Goal: Transaction & Acquisition: Purchase product/service

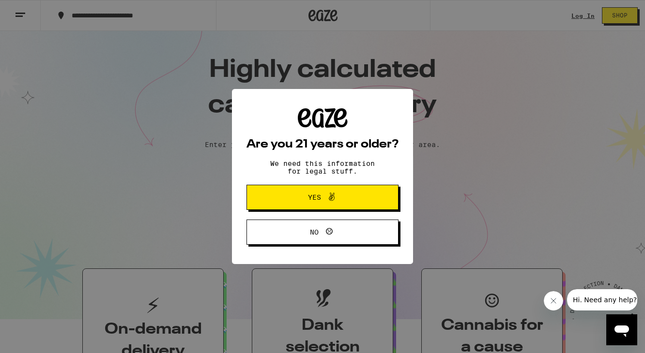
click at [314, 196] on span "Yes" at bounding box center [314, 197] width 13 height 7
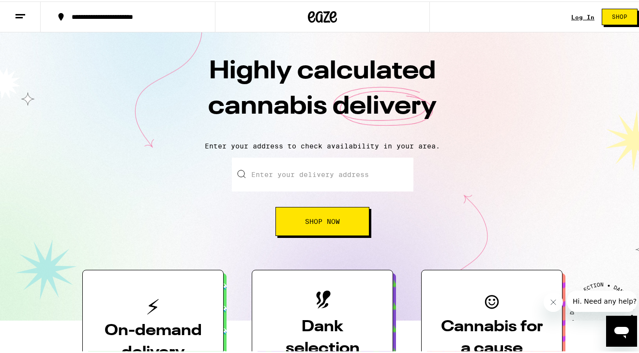
click at [574, 13] on link "Log In" at bounding box center [582, 16] width 23 height 6
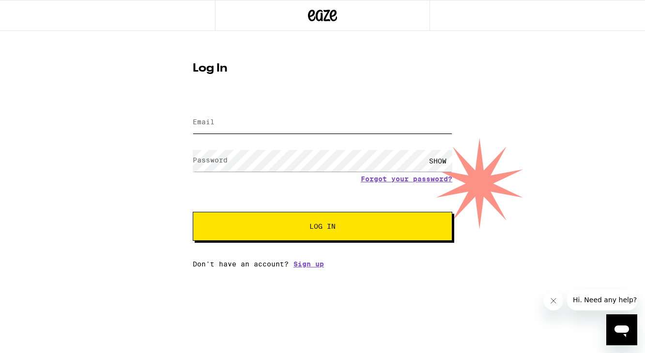
click at [221, 122] on input "Email" at bounding box center [322, 123] width 259 height 22
type input "[EMAIL_ADDRESS][DOMAIN_NAME]"
click at [214, 161] on label "Password" at bounding box center [210, 160] width 35 height 8
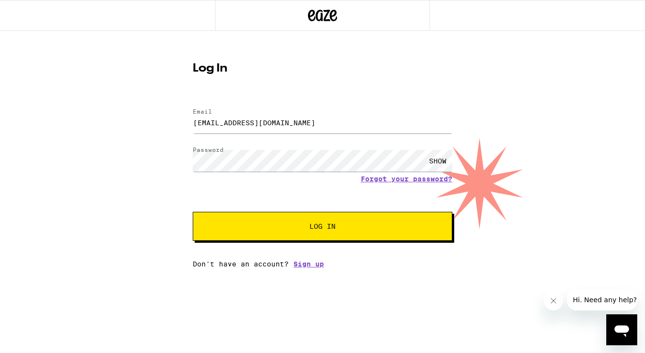
click at [324, 228] on span "Log In" at bounding box center [322, 226] width 26 height 7
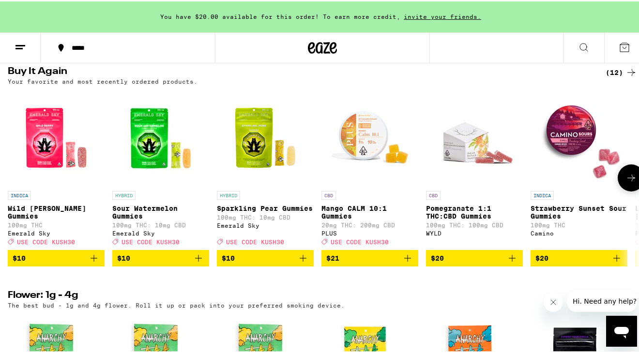
scroll to position [786, 0]
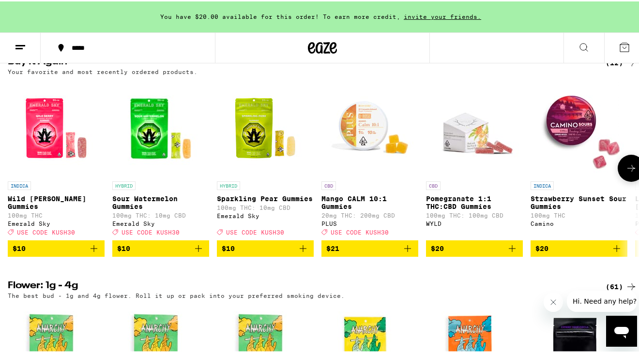
click at [303, 251] on icon "Add to bag" at bounding box center [303, 247] width 7 height 7
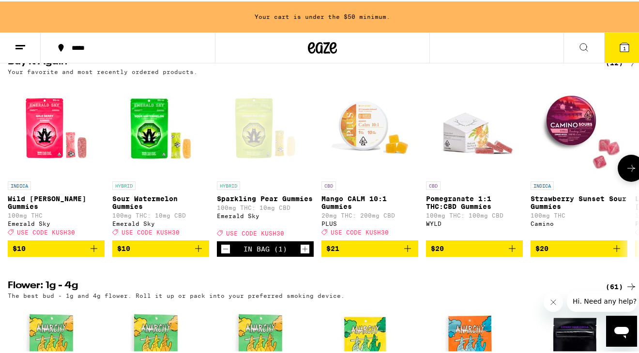
click at [306, 251] on icon "Increment" at bounding box center [304, 247] width 5 height 5
click at [408, 253] on icon "Add to bag" at bounding box center [408, 248] width 12 height 12
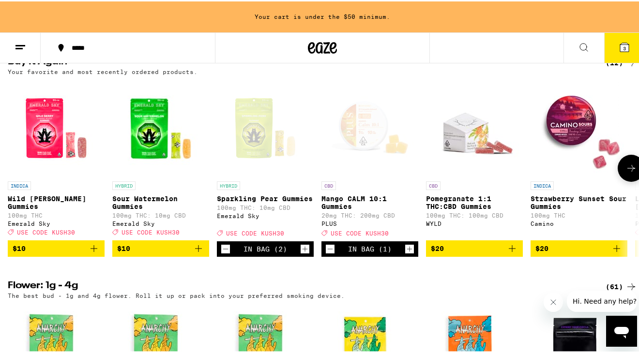
click at [93, 253] on icon "Add to bag" at bounding box center [94, 248] width 12 height 12
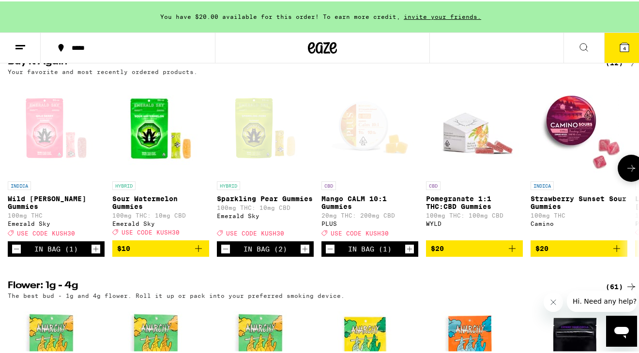
click at [629, 173] on icon at bounding box center [631, 167] width 12 height 12
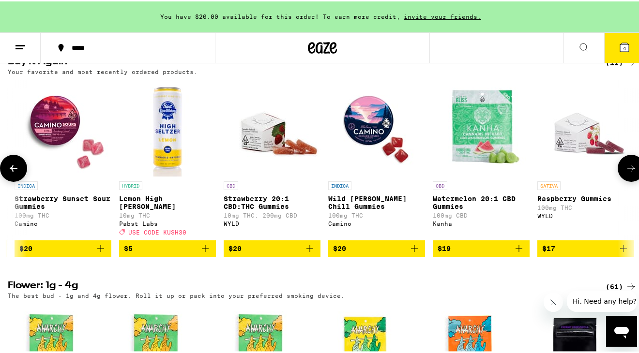
scroll to position [0, 518]
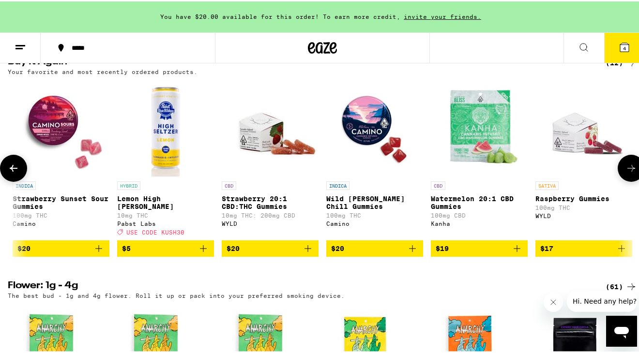
click at [629, 173] on icon at bounding box center [631, 167] width 12 height 12
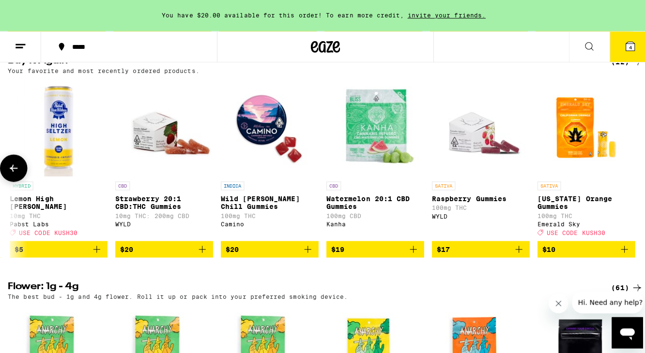
scroll to position [0, 631]
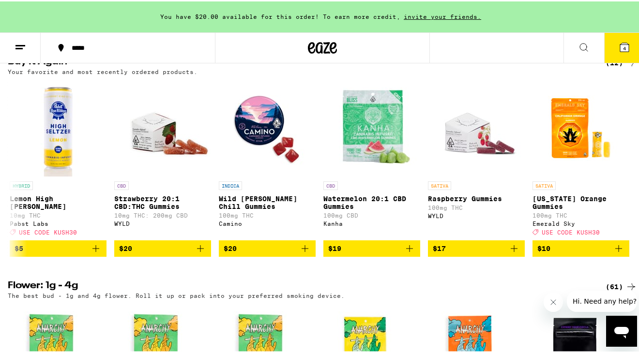
click at [623, 46] on span "4" at bounding box center [624, 47] width 3 height 6
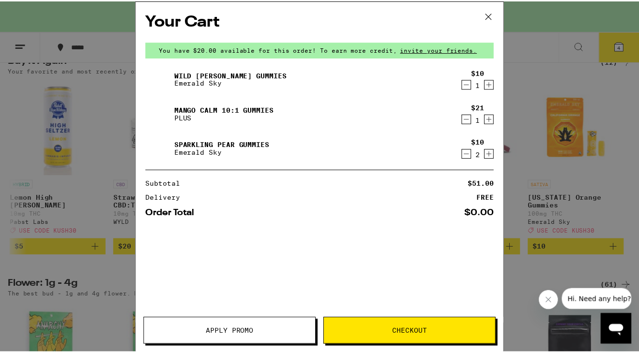
scroll to position [0, 625]
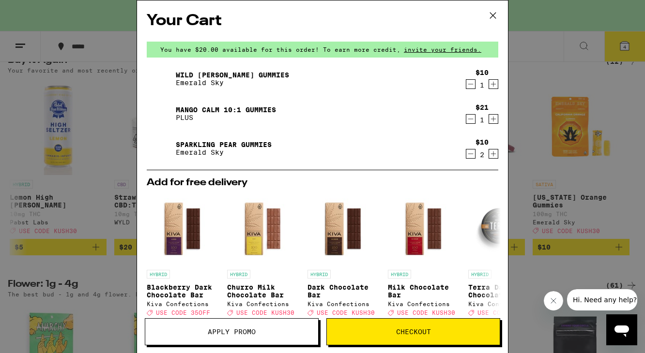
click at [247, 331] on span "Apply Promo" at bounding box center [232, 332] width 48 height 7
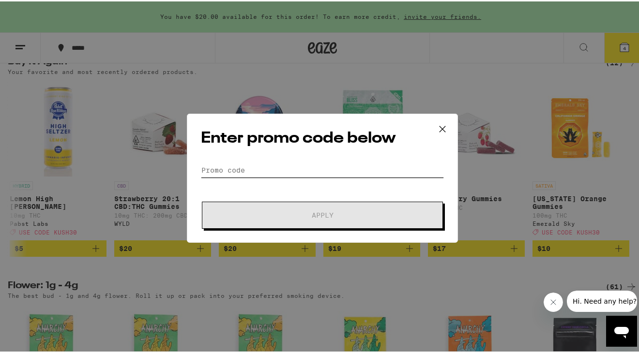
click at [223, 173] on input "Promo Code" at bounding box center [322, 169] width 243 height 15
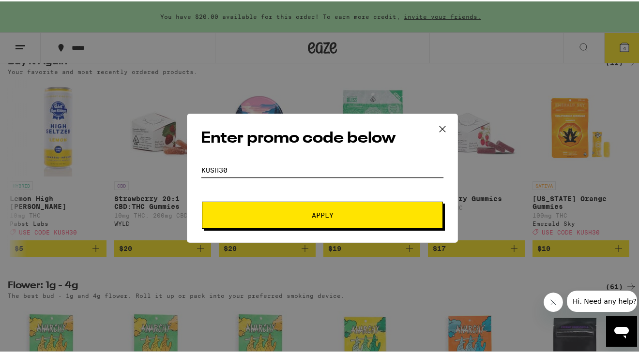
type input "kush30"
click at [320, 211] on span "Apply" at bounding box center [323, 214] width 22 height 7
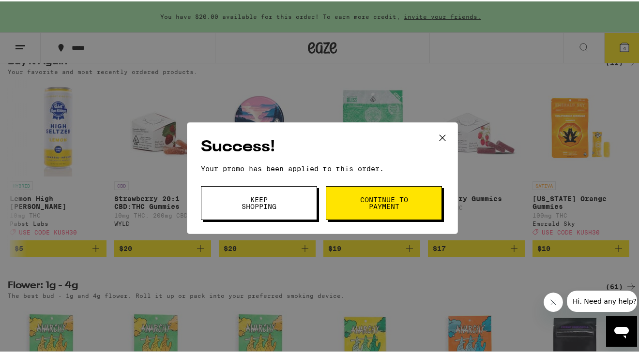
click at [369, 200] on span "Continue to payment" at bounding box center [383, 202] width 49 height 14
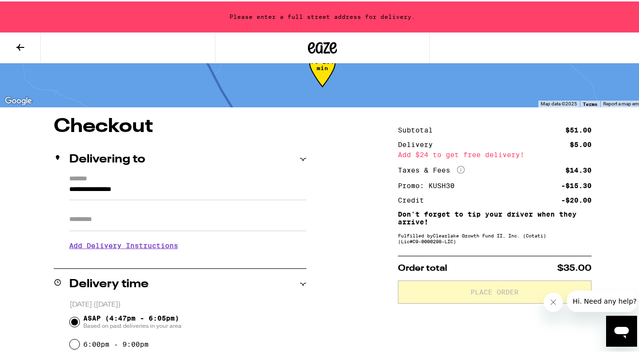
scroll to position [31, 0]
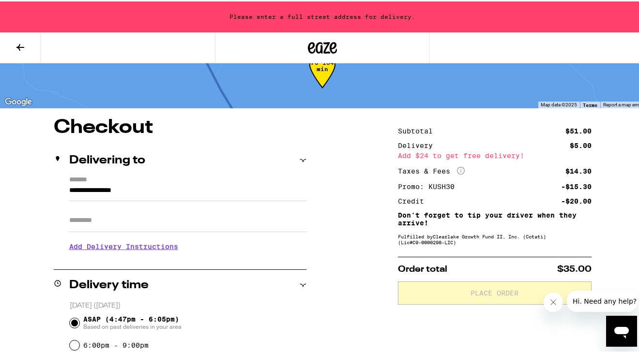
click at [148, 192] on input "**********" at bounding box center [187, 191] width 237 height 16
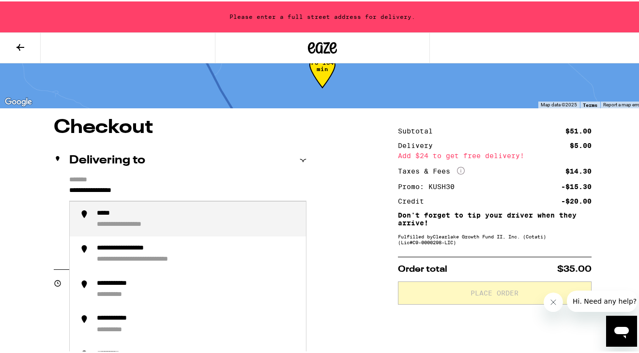
drag, startPoint x: 148, startPoint y: 192, endPoint x: 51, endPoint y: 196, distance: 96.4
click at [57, 191] on div "**********" at bounding box center [180, 216] width 253 height 83
click at [127, 216] on div "**********" at bounding box center [130, 212] width 66 height 9
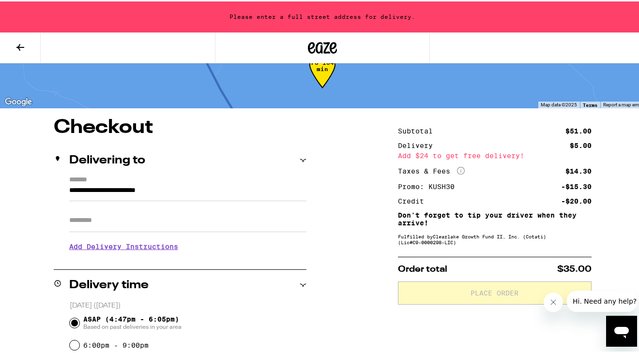
type input "**********"
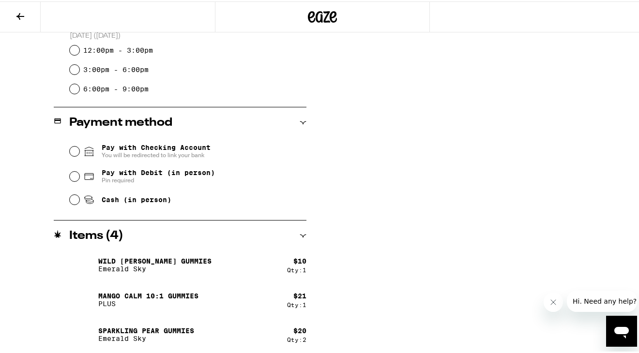
scroll to position [331, 0]
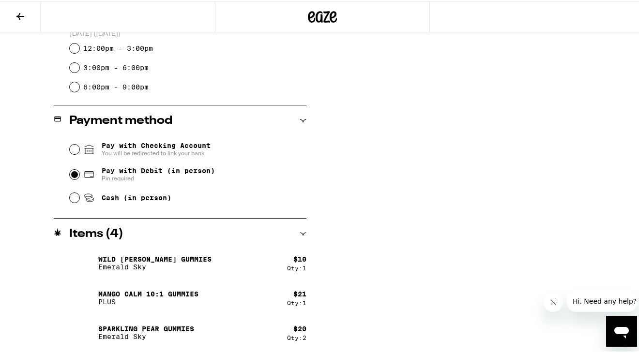
click at [73, 174] on input "Pay with Debit (in person) Pin required" at bounding box center [75, 173] width 10 height 10
radio input "true"
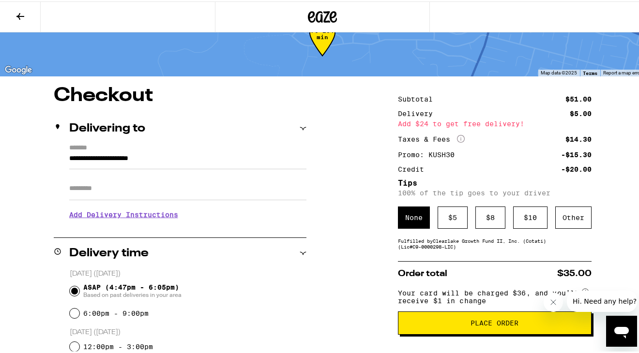
scroll to position [38, 0]
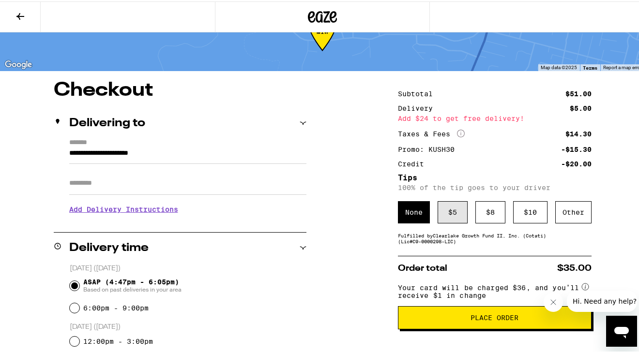
click at [455, 214] on div "$ 5" at bounding box center [453, 211] width 30 height 22
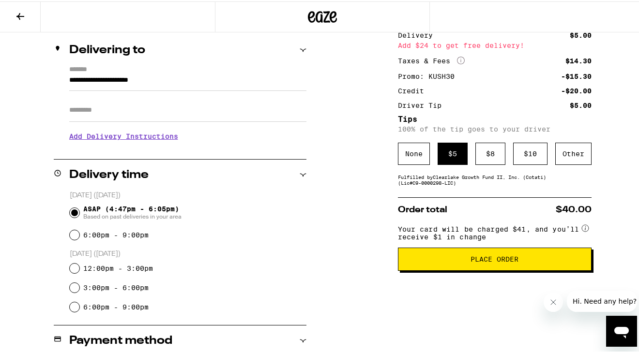
scroll to position [110, 0]
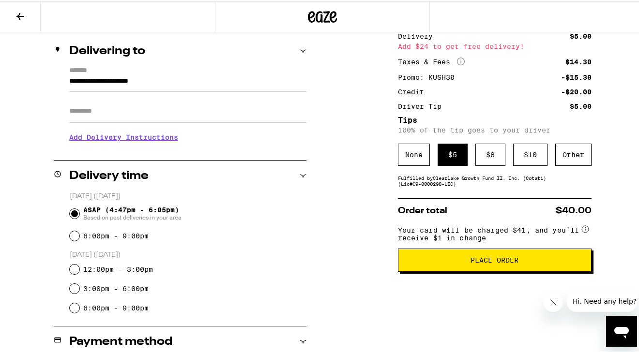
click at [497, 262] on span "Place Order" at bounding box center [494, 259] width 48 height 7
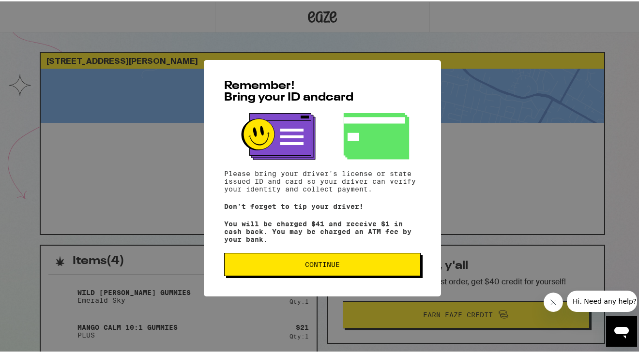
click at [298, 262] on button "Continue" at bounding box center [322, 263] width 196 height 23
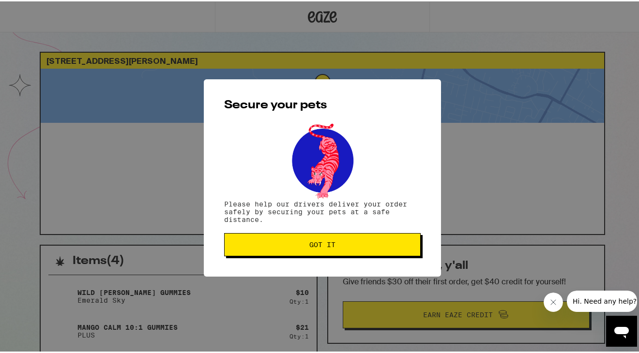
click at [316, 242] on span "Got it" at bounding box center [322, 243] width 26 height 7
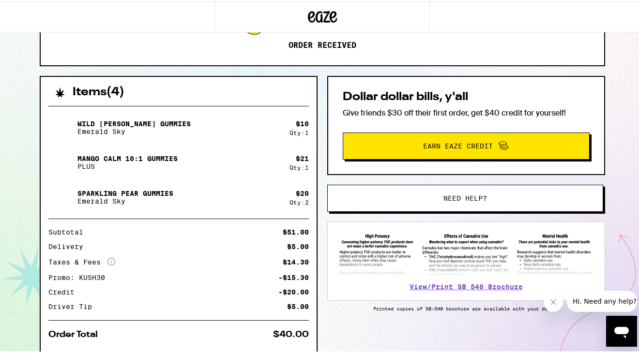
scroll to position [171, 0]
